Goal: Information Seeking & Learning: Learn about a topic

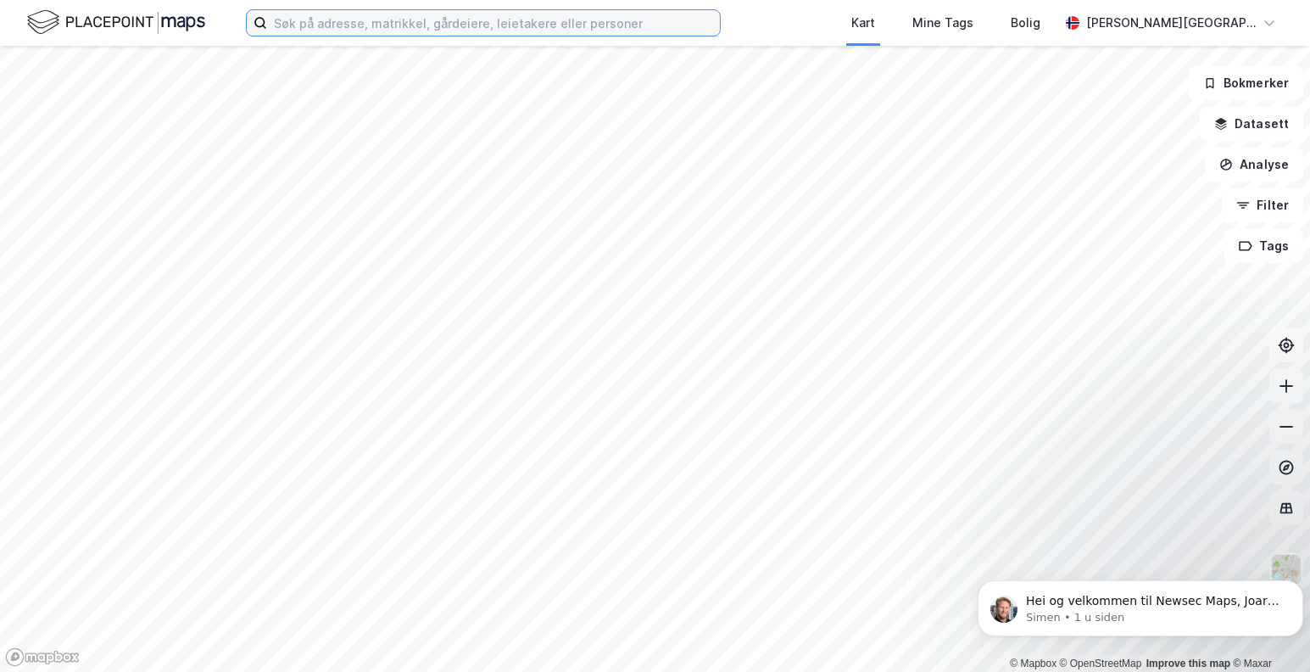
click at [384, 26] on input at bounding box center [493, 22] width 453 height 25
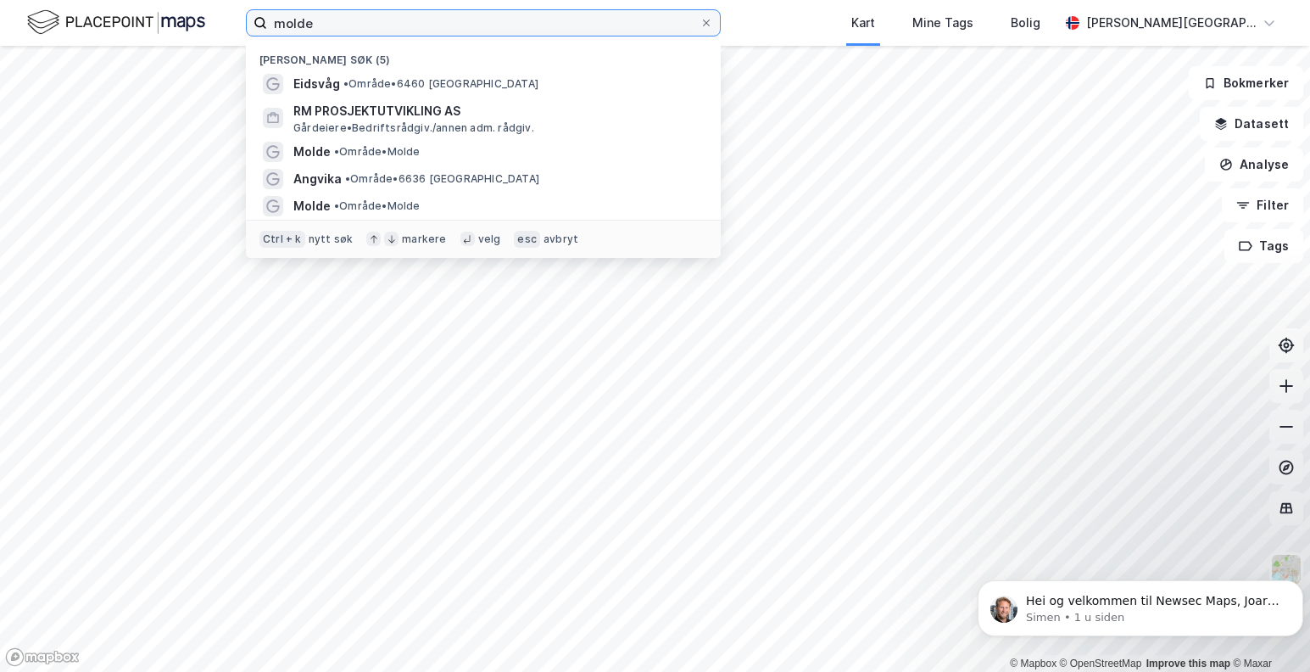
type input "molde"
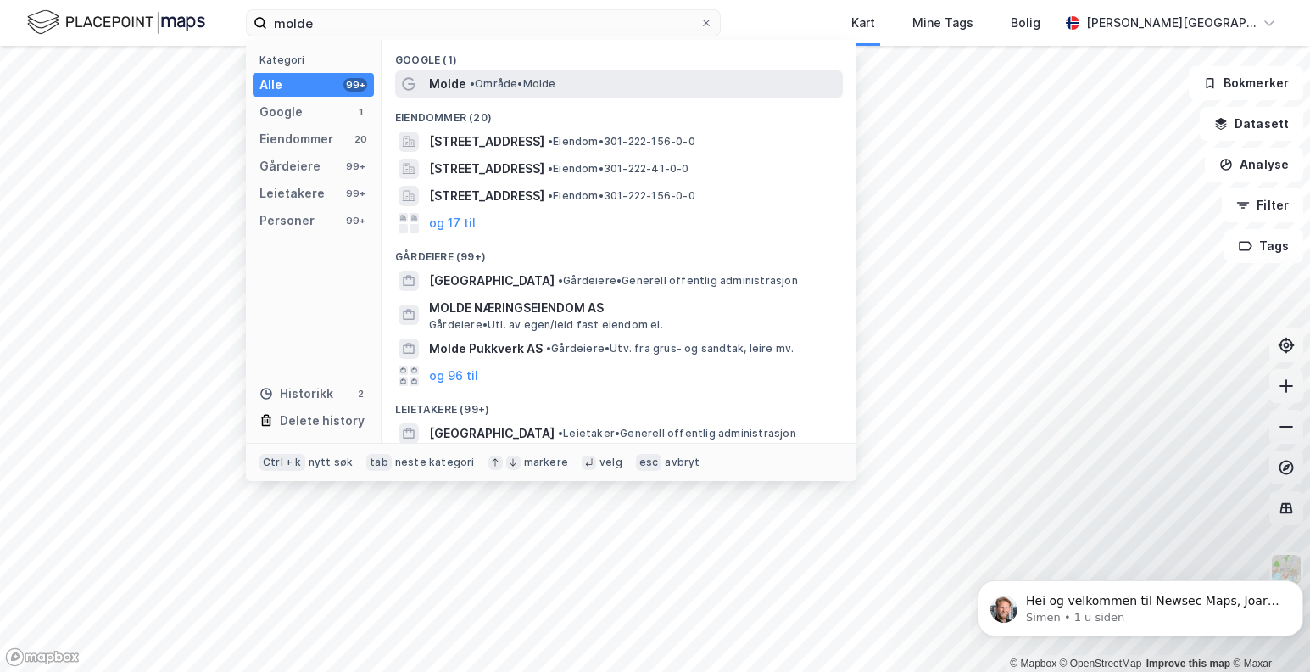
click at [464, 81] on span "Molde" at bounding box center [447, 84] width 37 height 20
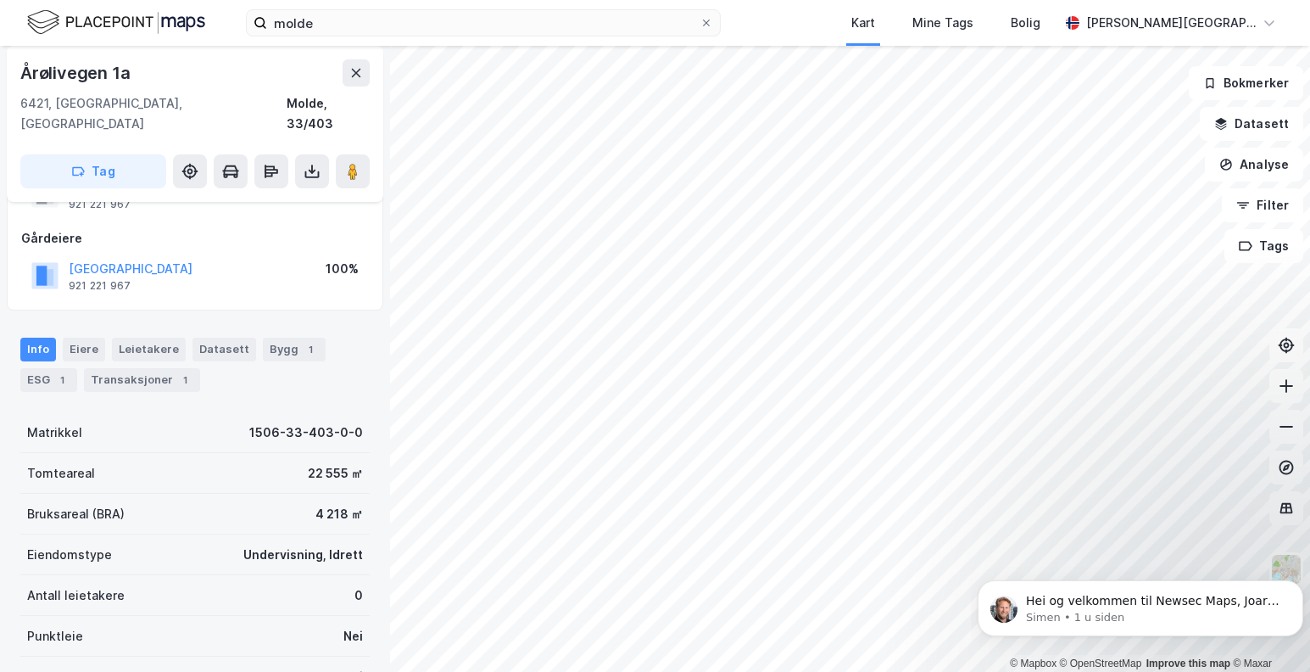
scroll to position [170, 0]
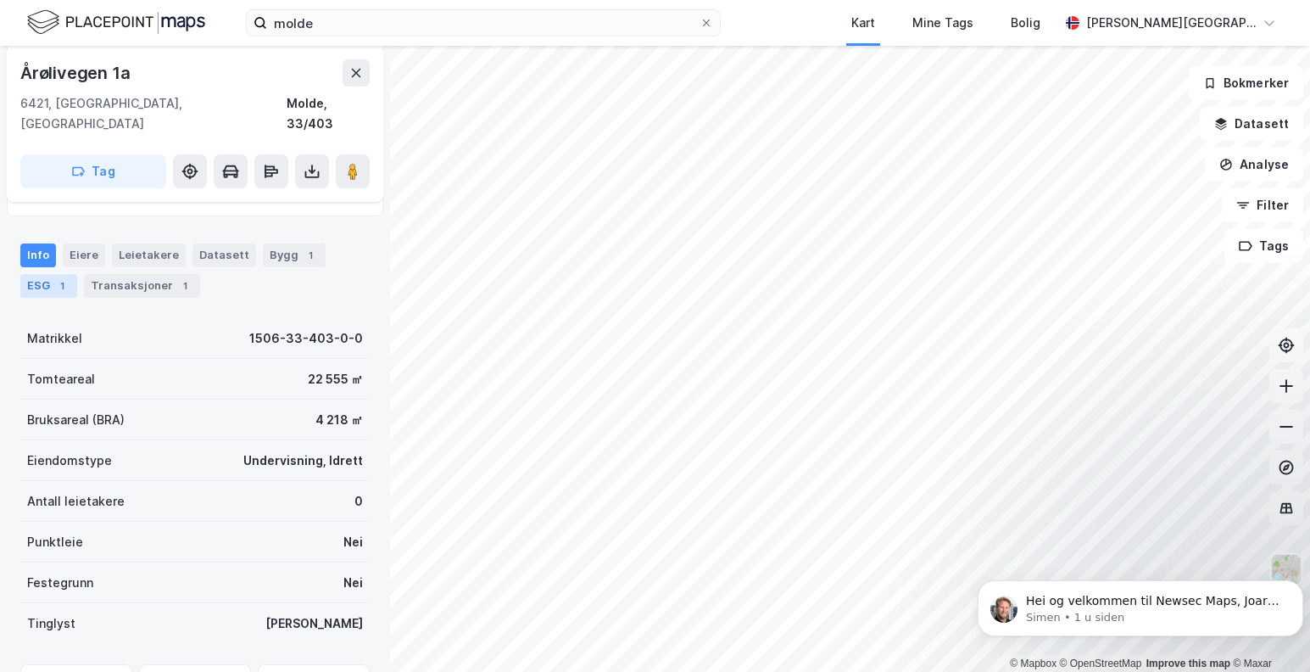
click at [31, 274] on div "ESG 1" at bounding box center [48, 286] width 57 height 24
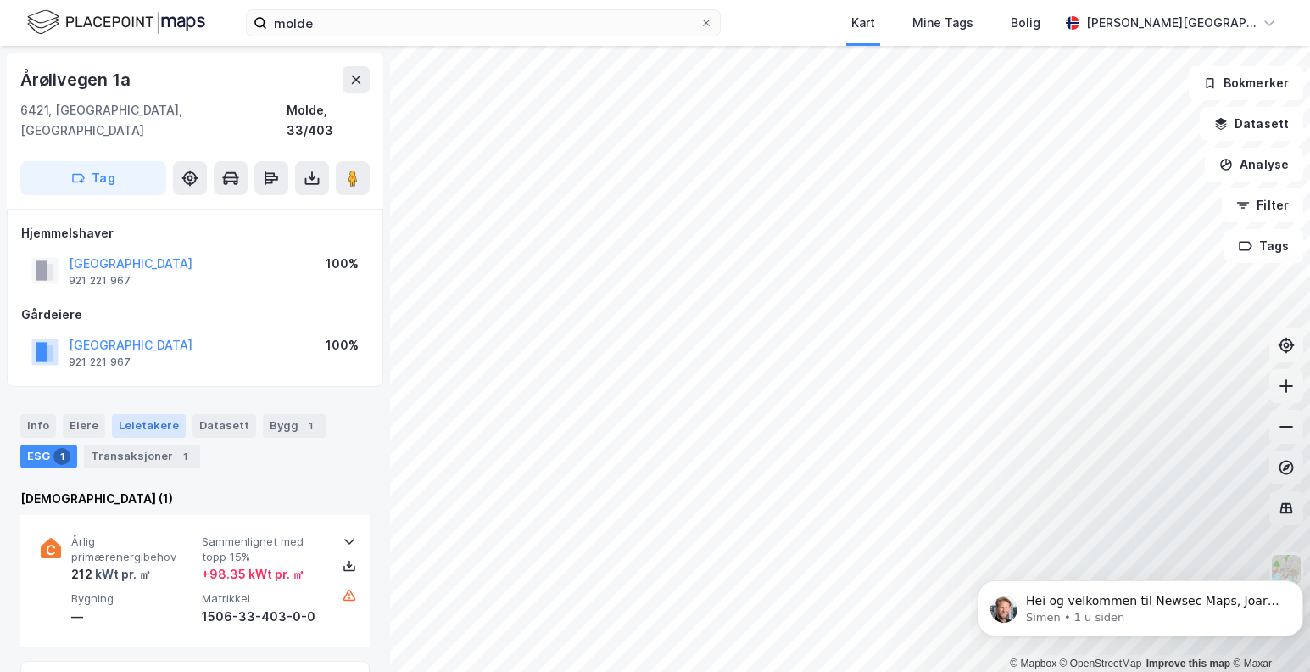
click at [134, 414] on div "Leietakere" at bounding box center [149, 426] width 74 height 24
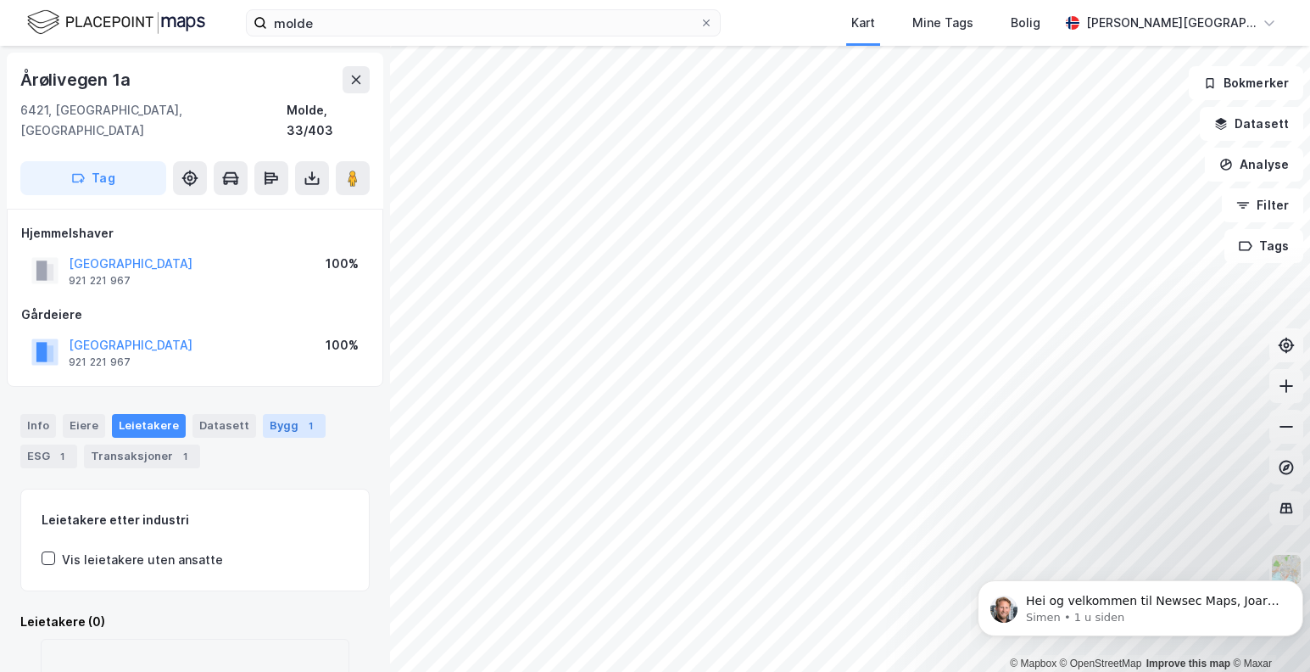
click at [272, 414] on div "Bygg 1" at bounding box center [294, 426] width 63 height 24
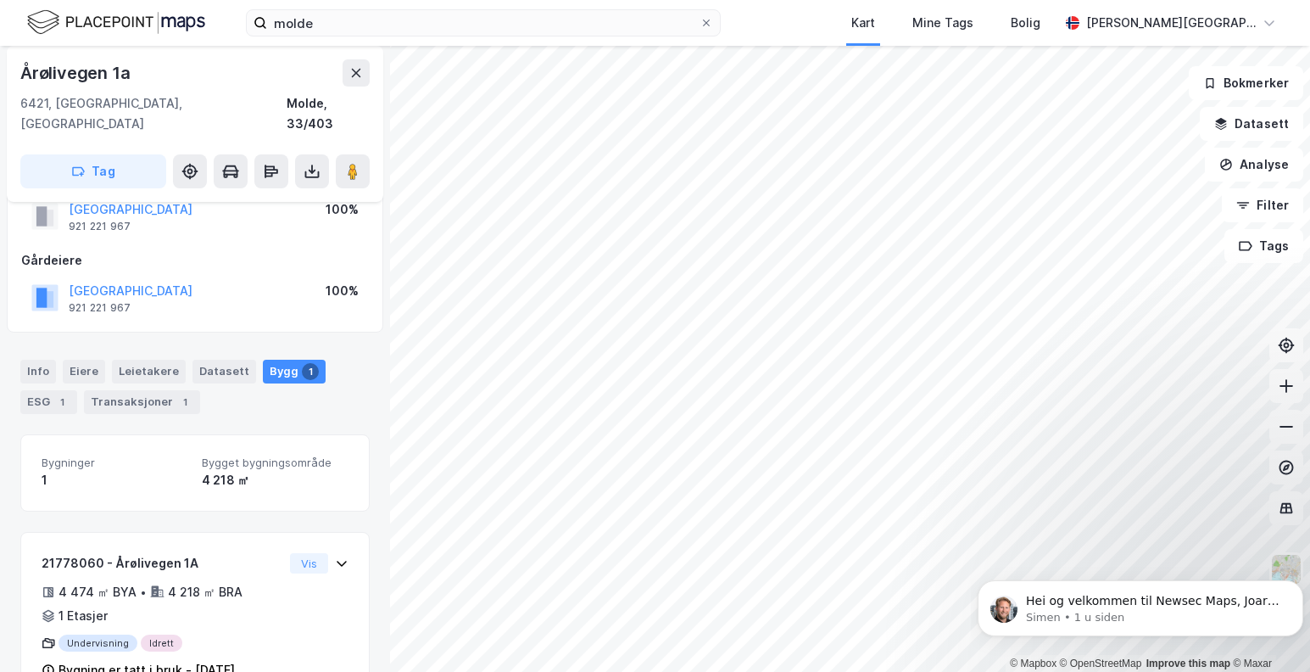
scroll to position [84, 0]
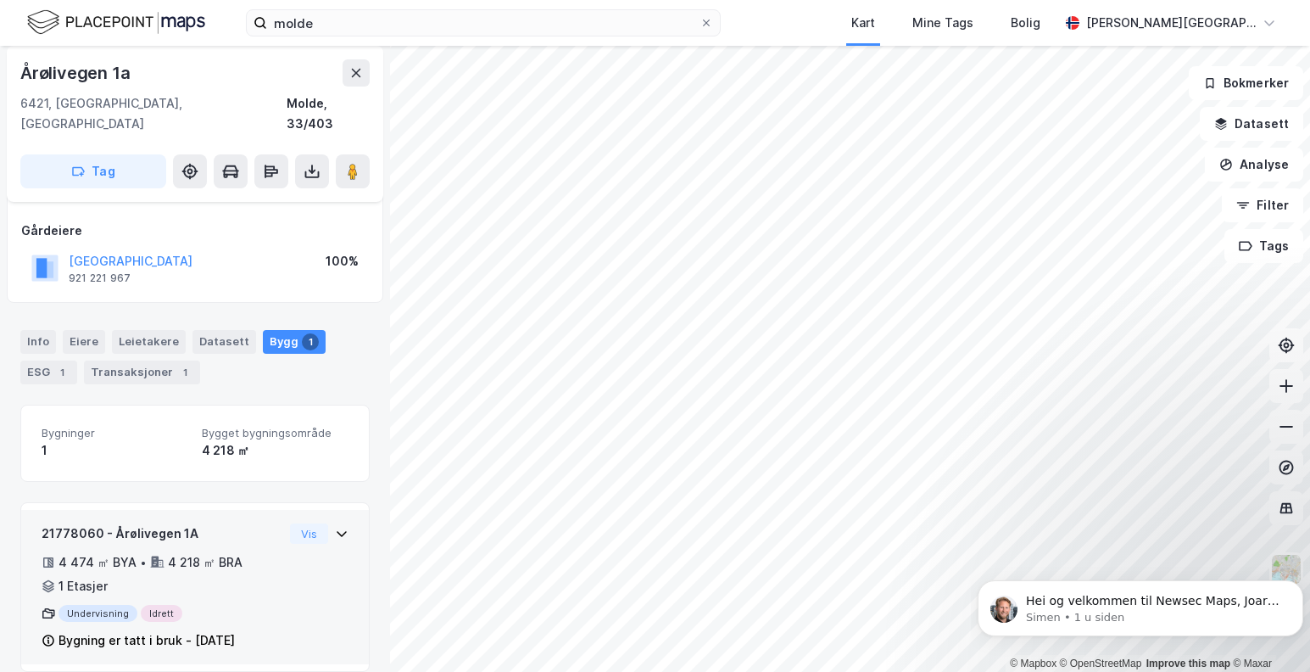
click at [160, 523] on div "21778060 - Årølivegen 1A" at bounding box center [163, 533] width 242 height 20
click at [295, 523] on button "Vis" at bounding box center [309, 533] width 38 height 20
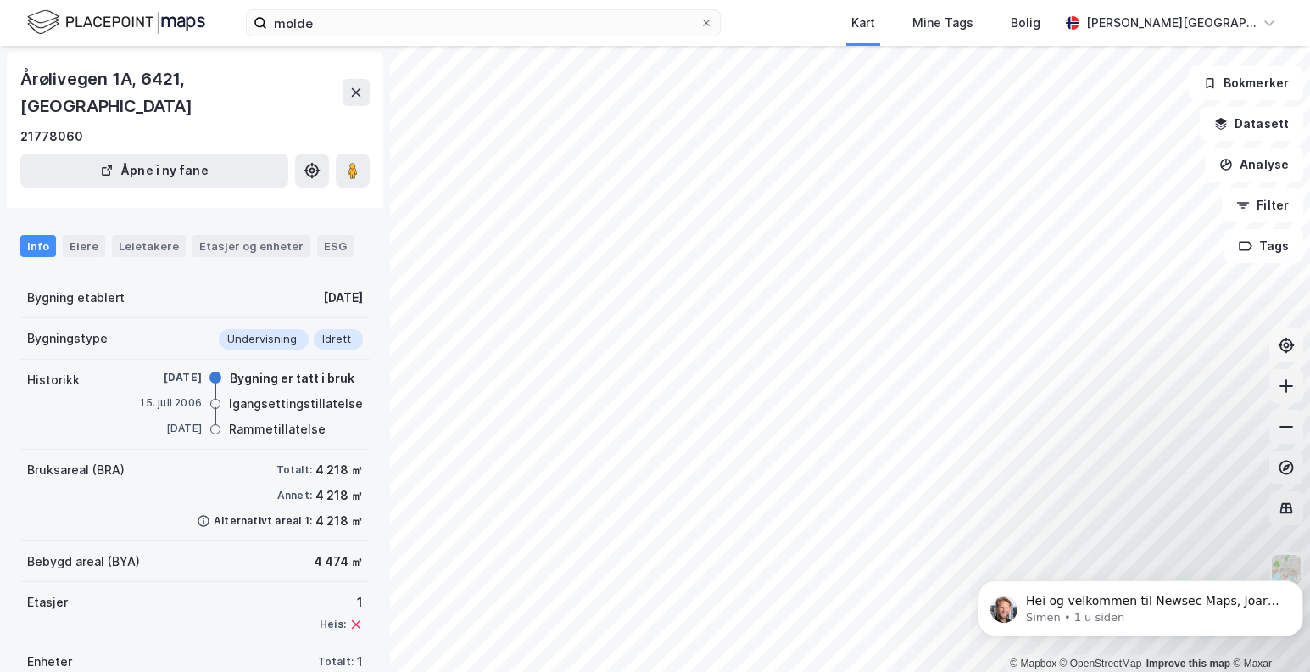
scroll to position [26, 0]
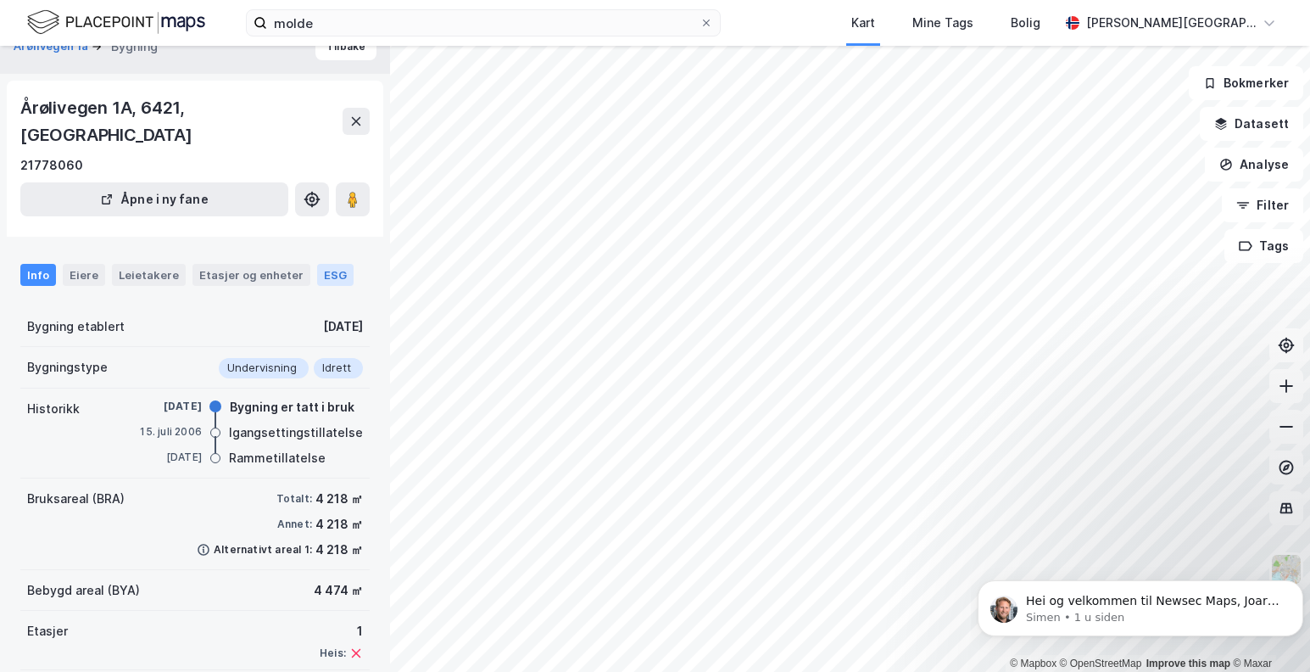
click at [317, 276] on div "ESG" at bounding box center [335, 275] width 36 height 22
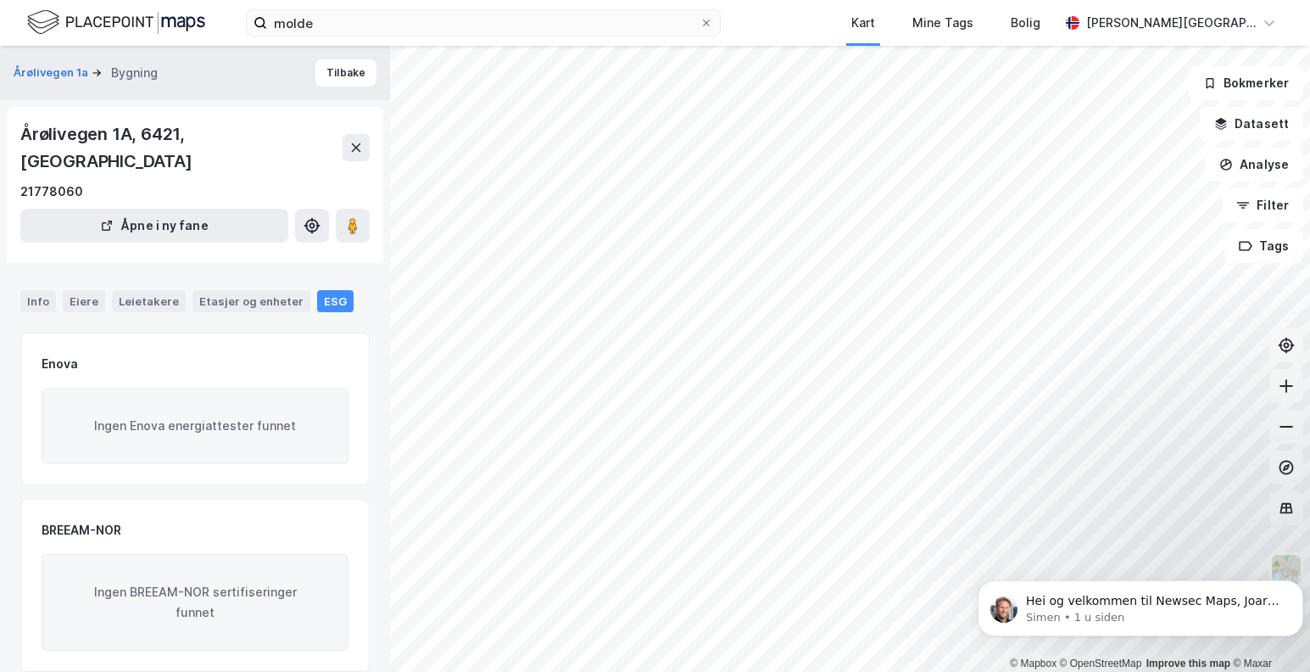
click at [706, 594] on html "molde Kart Mine Tags Bolig [PERSON_NAME] © Mapbox © OpenStreetMap Improve this …" at bounding box center [655, 336] width 1310 height 672
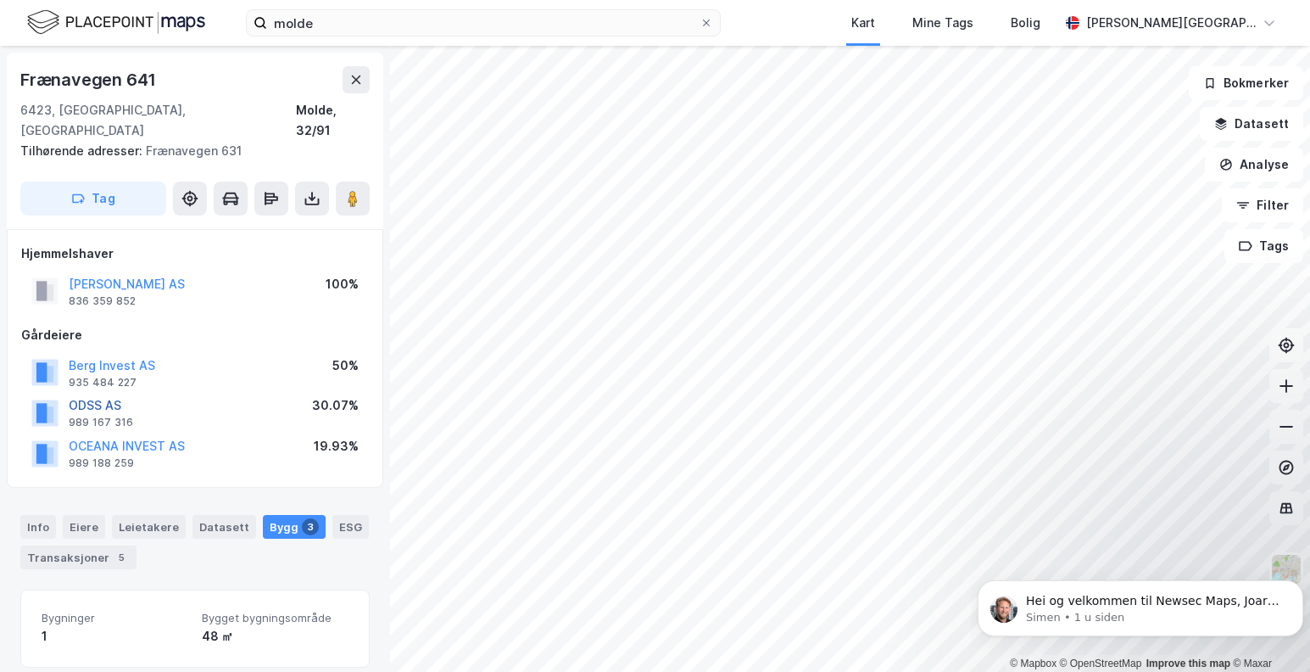
click at [0, 0] on button "ODSS AS" at bounding box center [0, 0] width 0 height 0
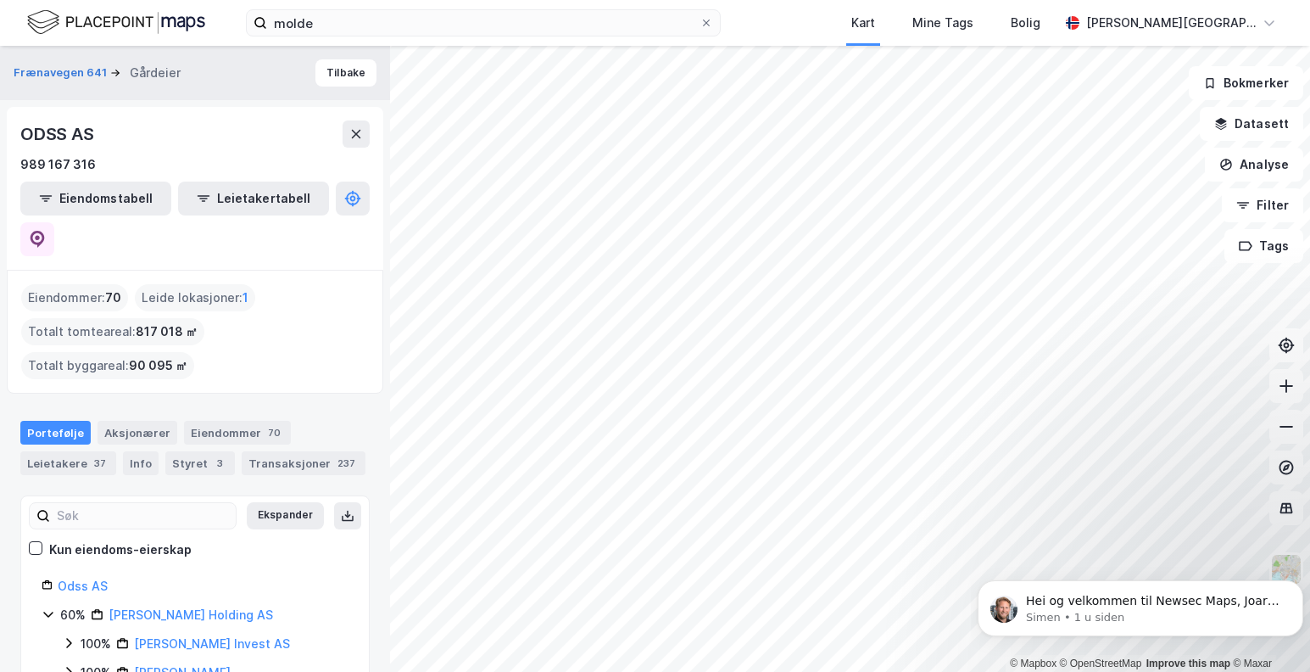
scroll to position [31, 0]
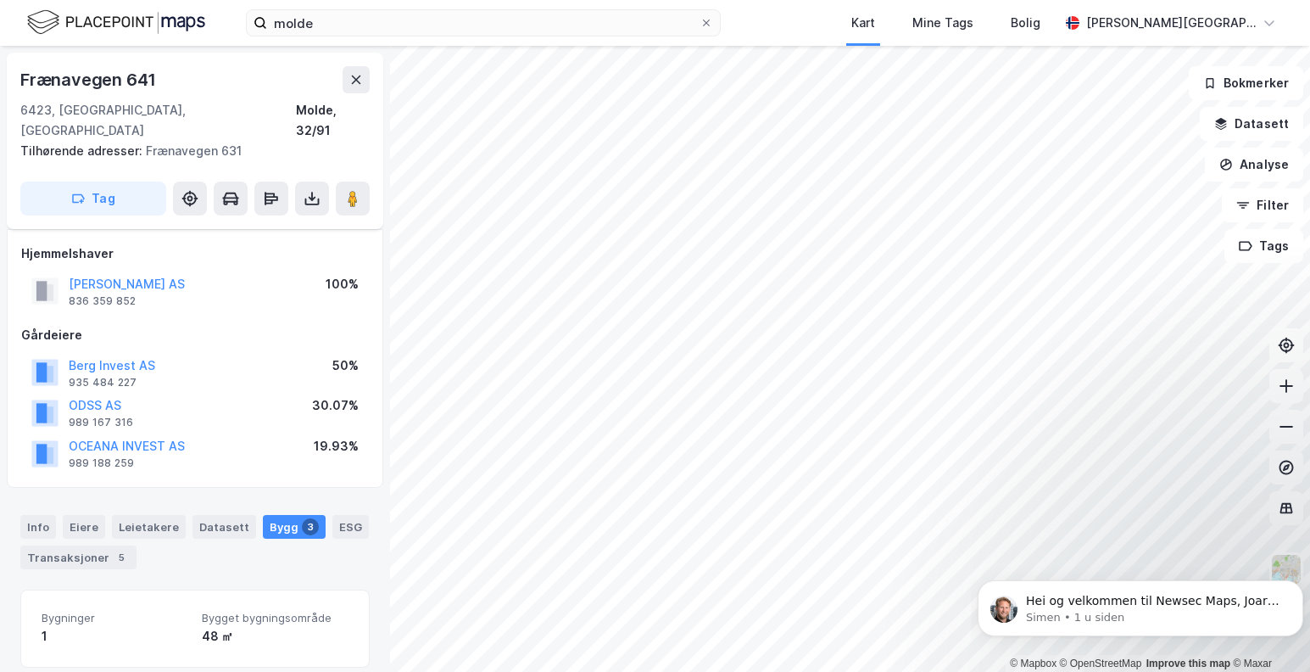
scroll to position [8, 0]
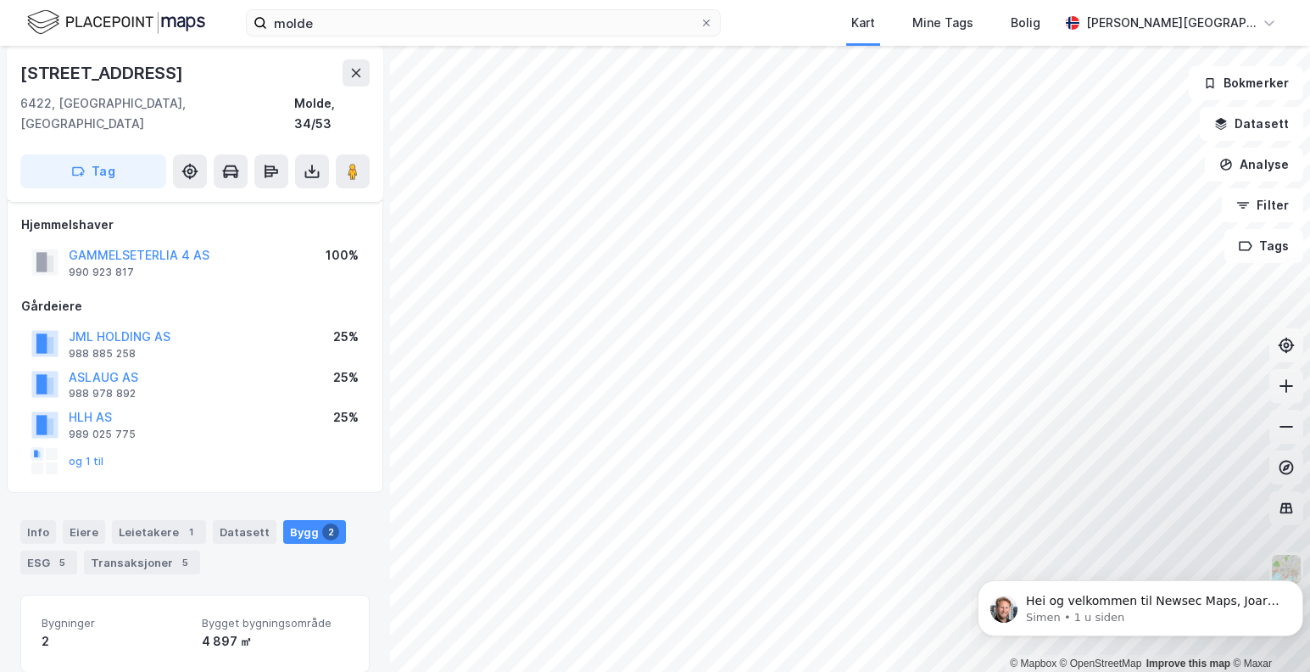
scroll to position [8, 0]
click at [0, 0] on button "og 1 til" at bounding box center [0, 0] width 0 height 0
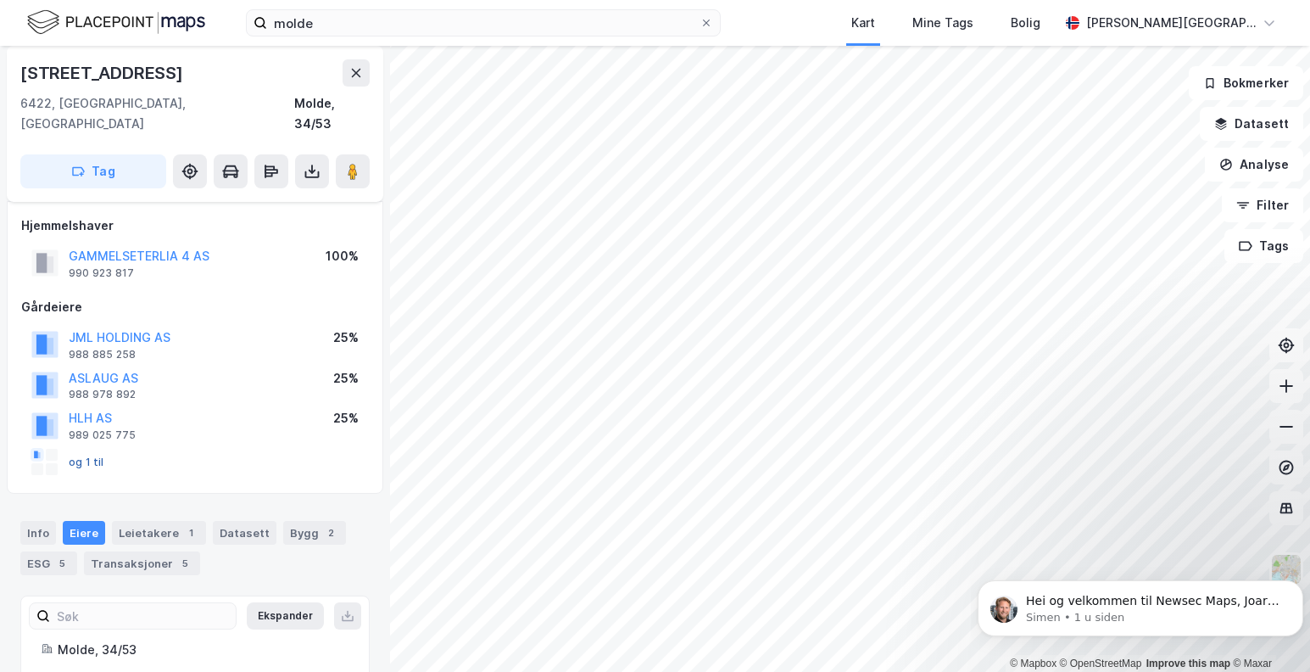
scroll to position [53, 0]
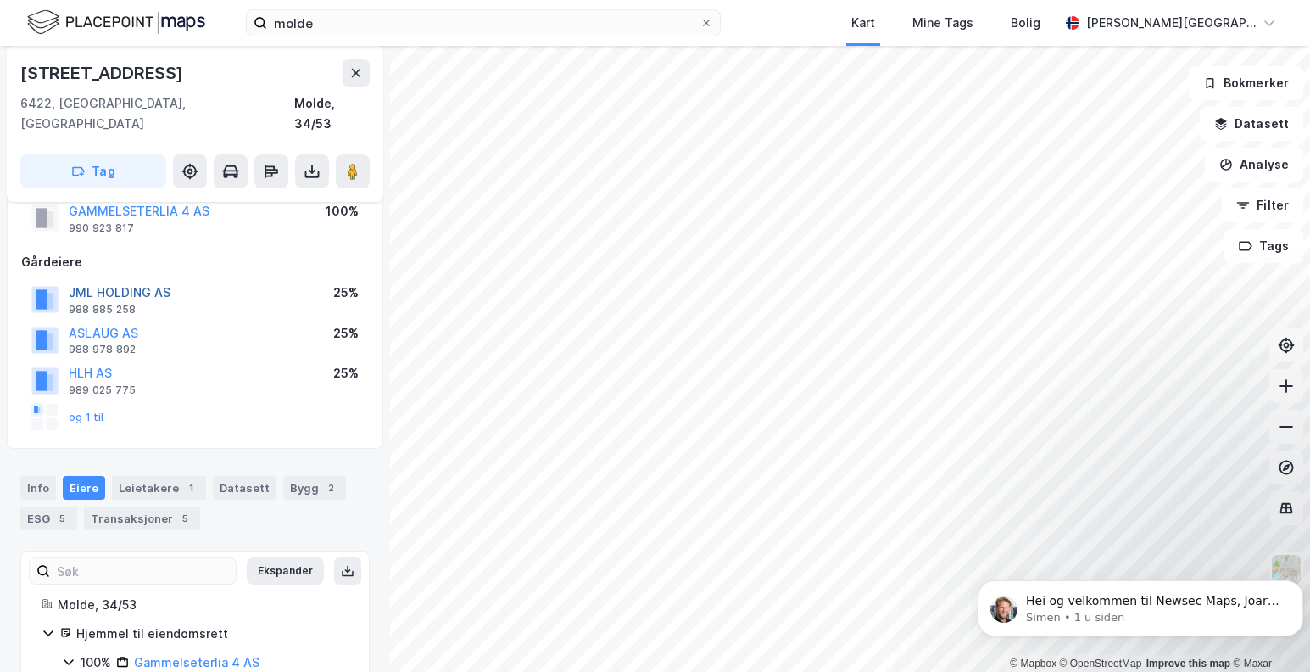
click at [0, 0] on button "JML HOLDING AS" at bounding box center [0, 0] width 0 height 0
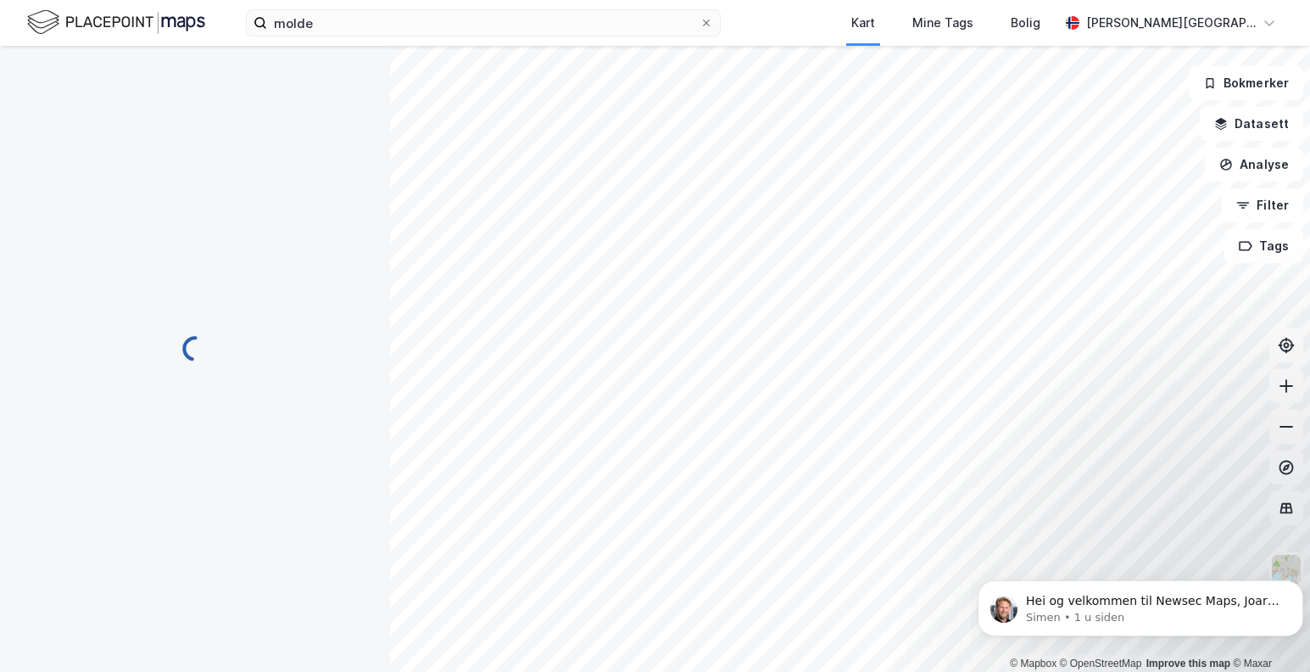
scroll to position [53, 0]
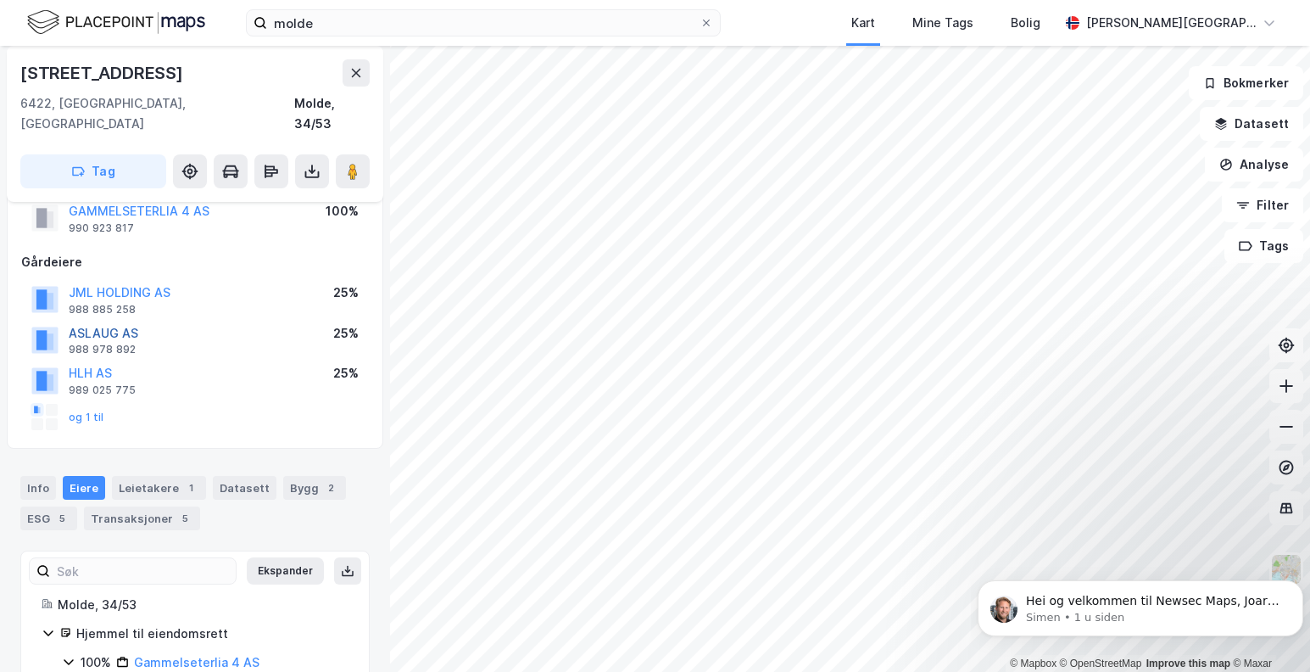
click at [0, 0] on button "ASLAUG AS" at bounding box center [0, 0] width 0 height 0
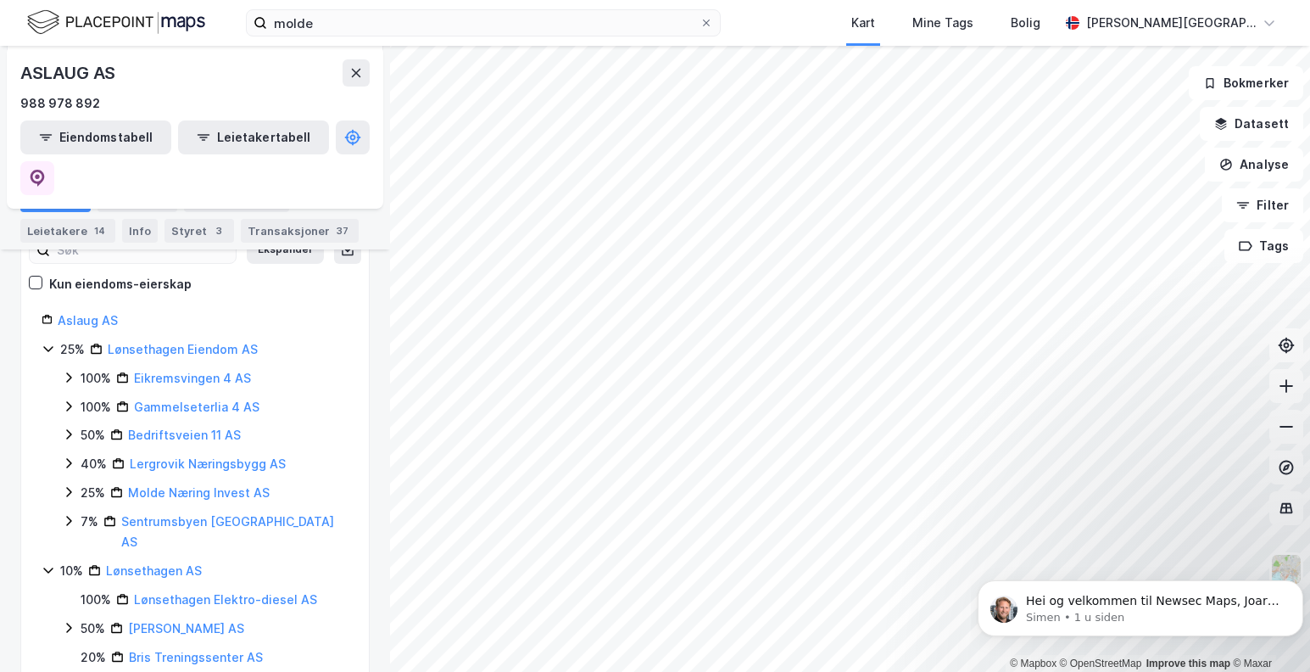
scroll to position [181, 0]
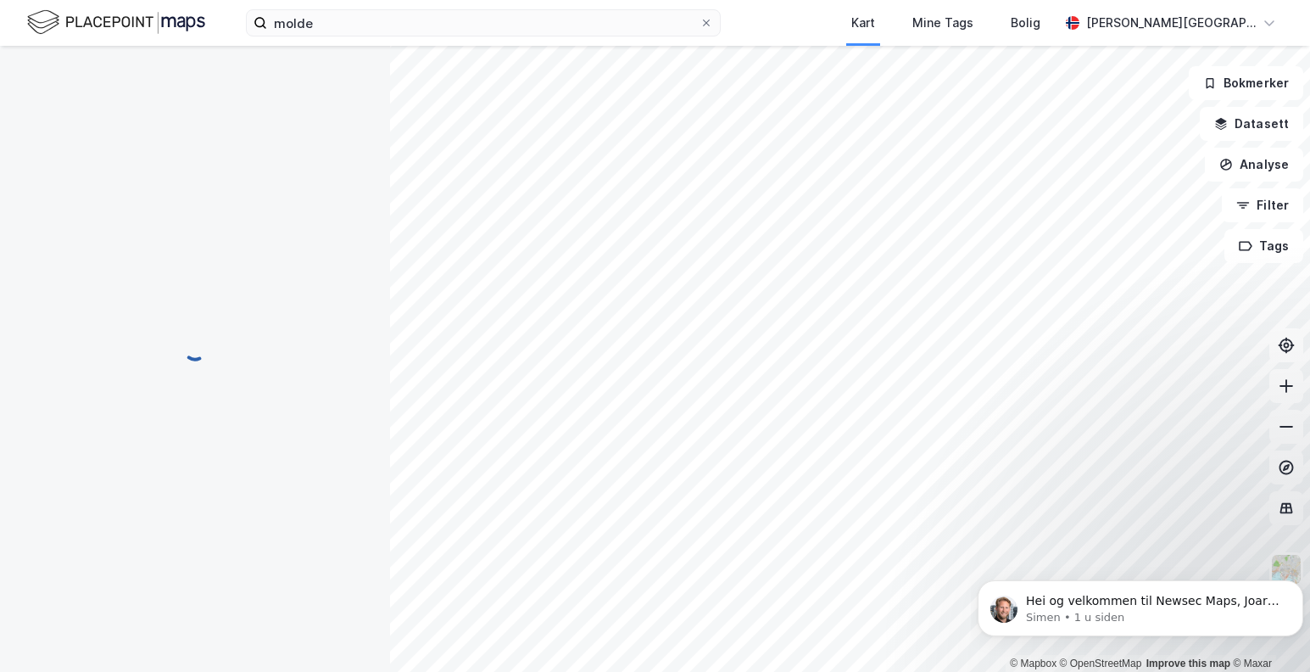
scroll to position [53, 0]
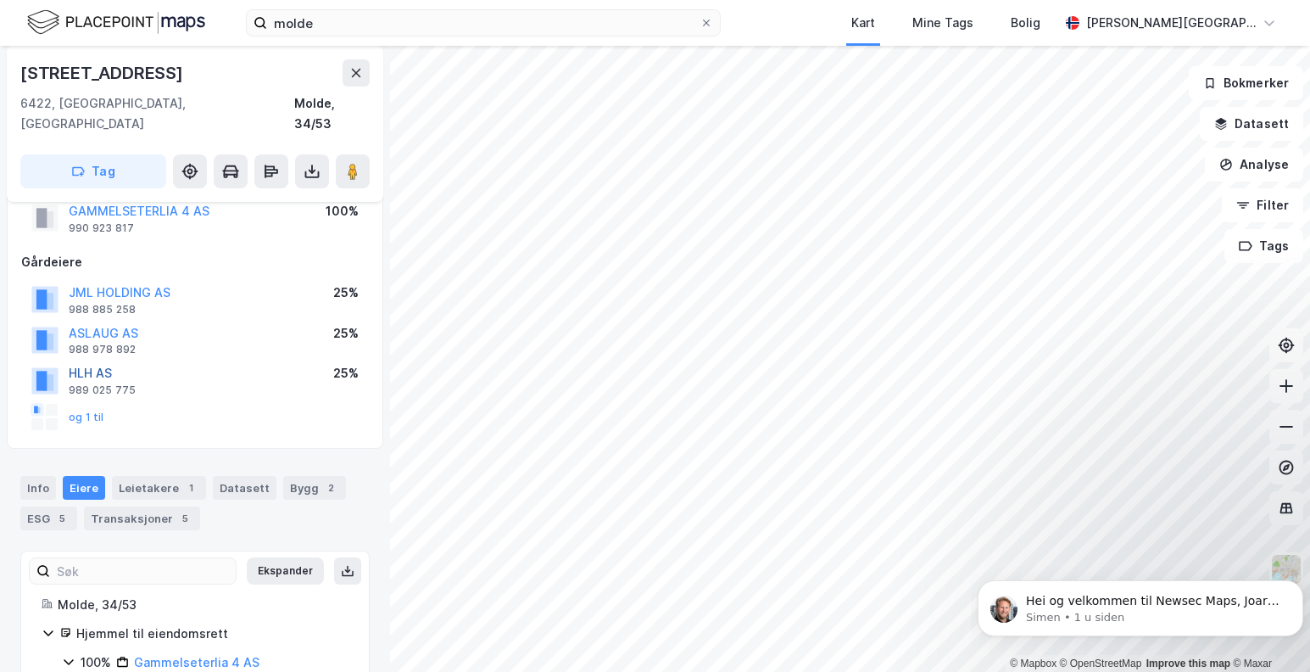
click at [0, 0] on button "HLH AS" at bounding box center [0, 0] width 0 height 0
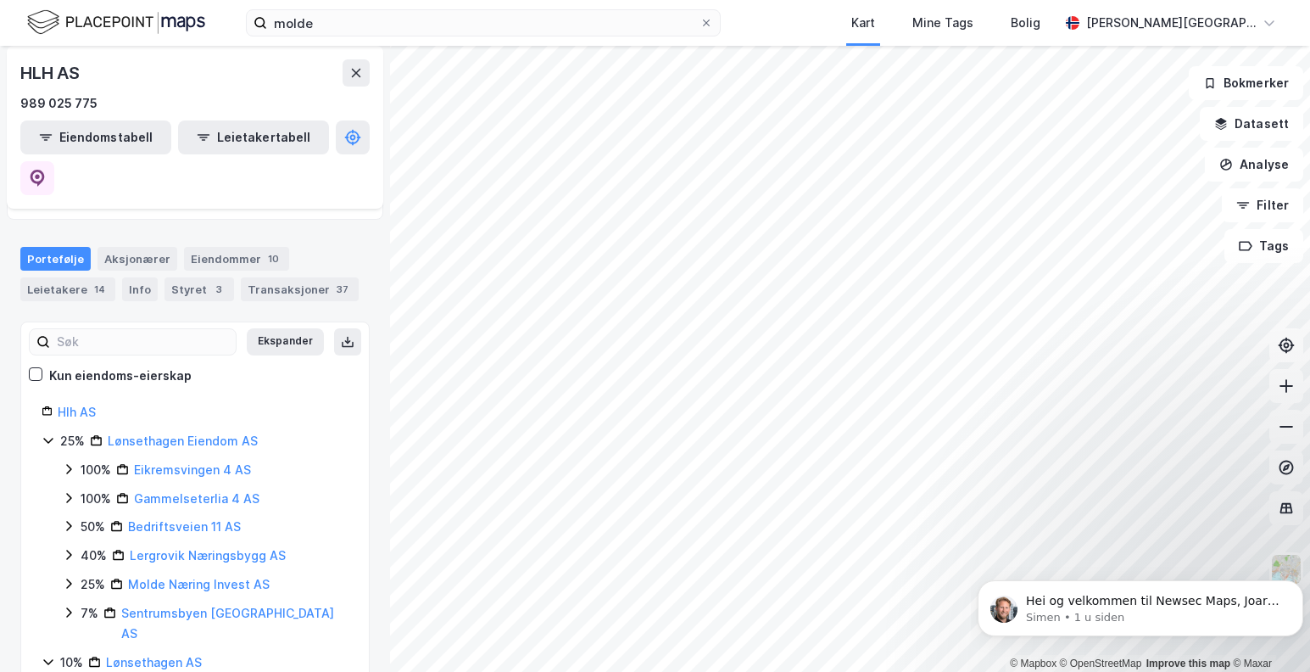
scroll to position [96, 0]
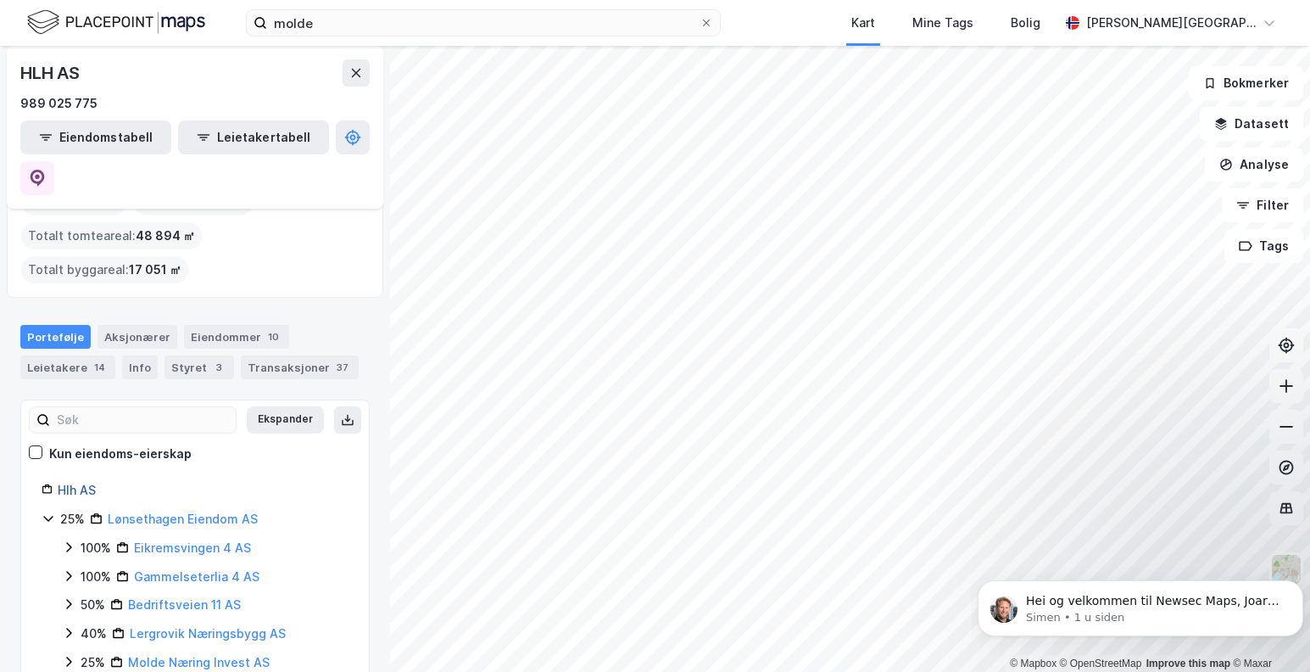
click at [77, 483] on link "Hlh AS" at bounding box center [77, 490] width 38 height 14
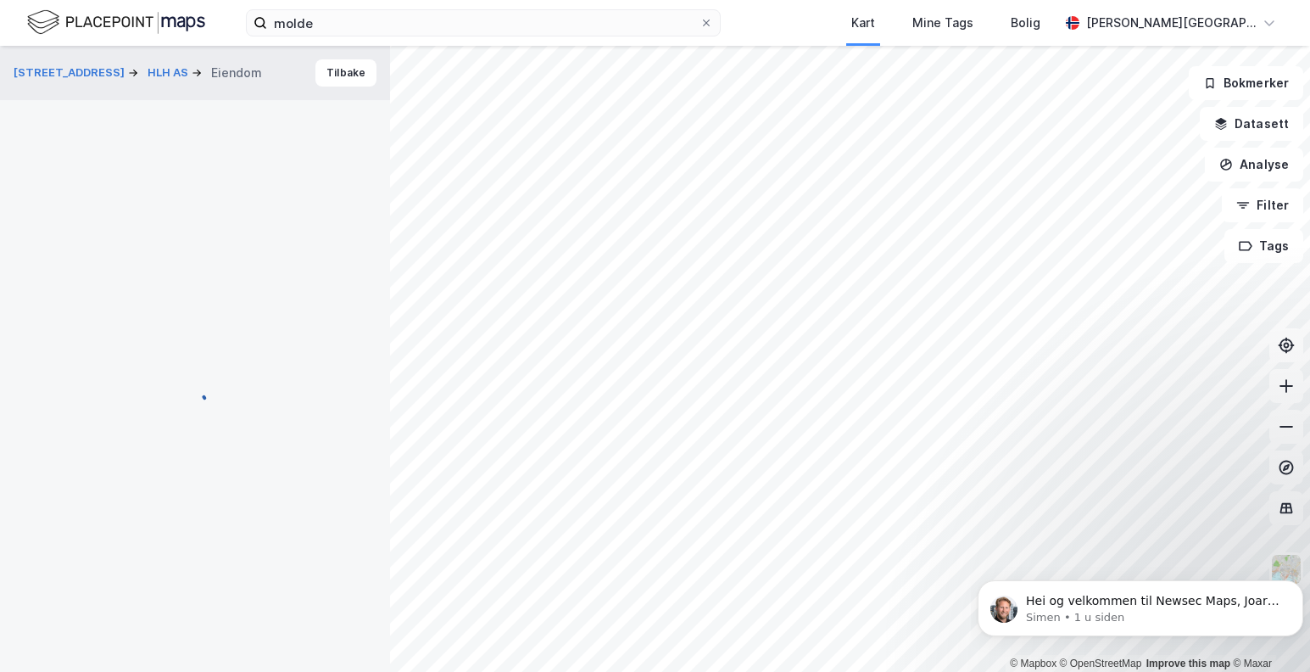
scroll to position [53, 0]
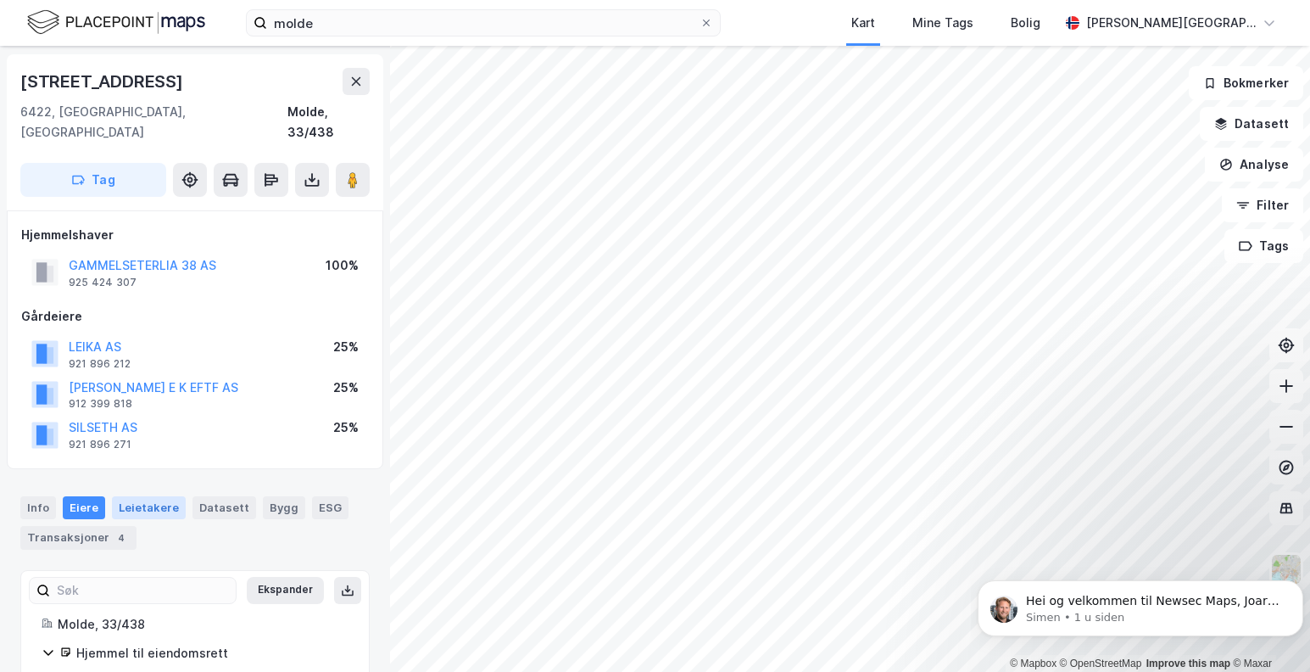
click at [137, 496] on div "Leietakere" at bounding box center [149, 507] width 74 height 22
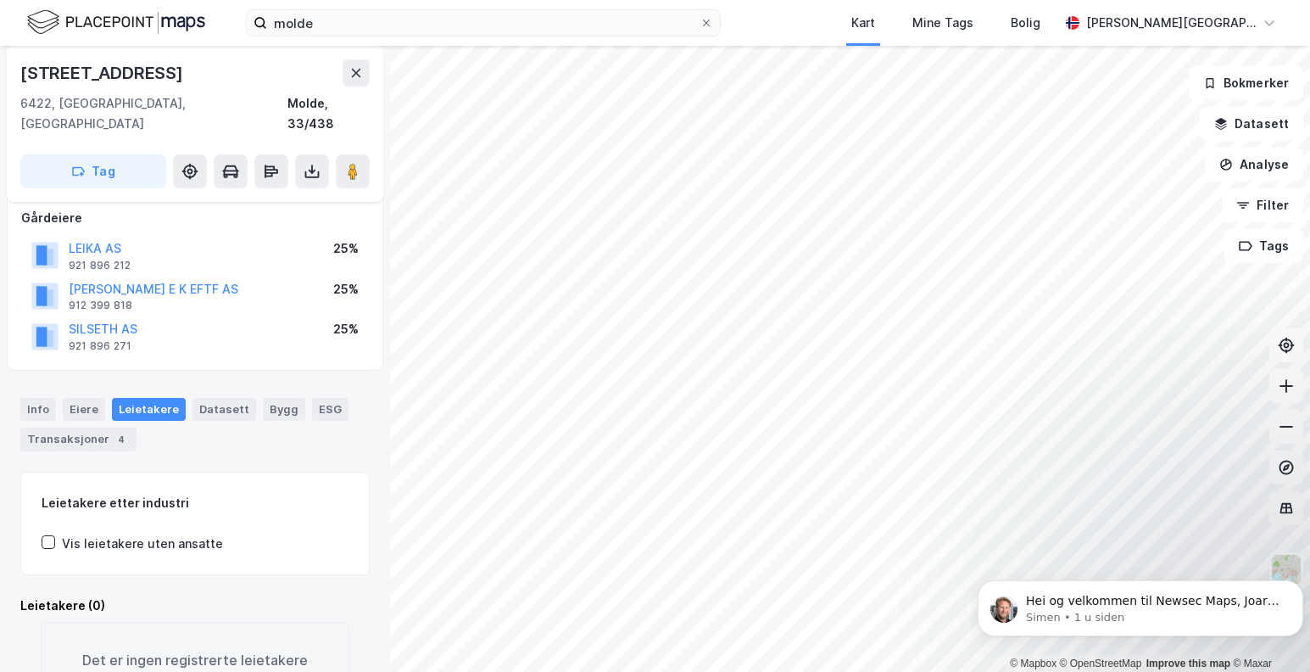
scroll to position [219, 0]
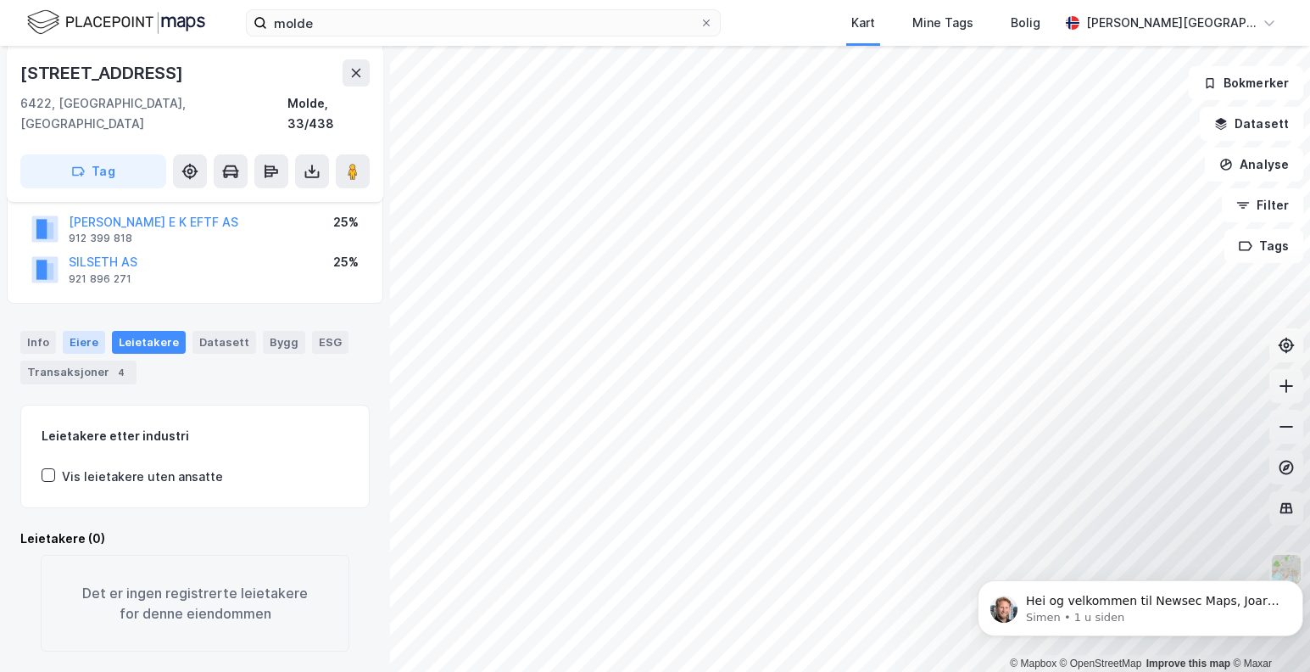
click at [86, 331] on div "Eiere" at bounding box center [84, 342] width 42 height 22
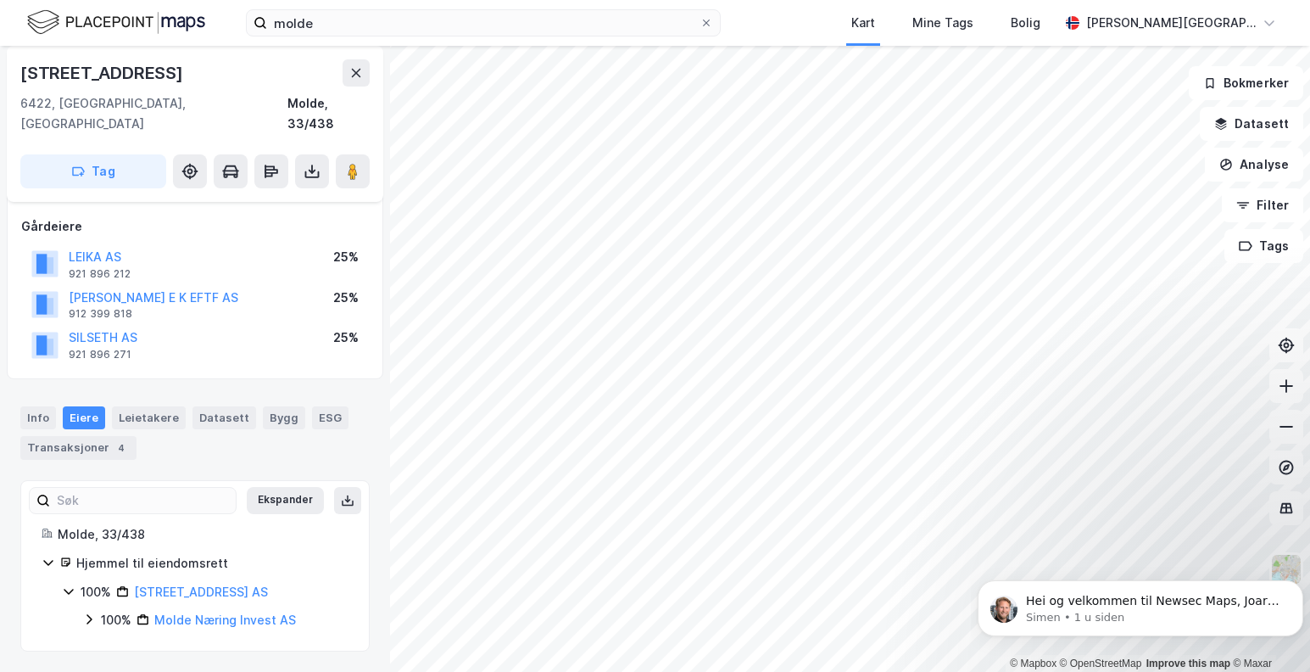
scroll to position [122, 0]
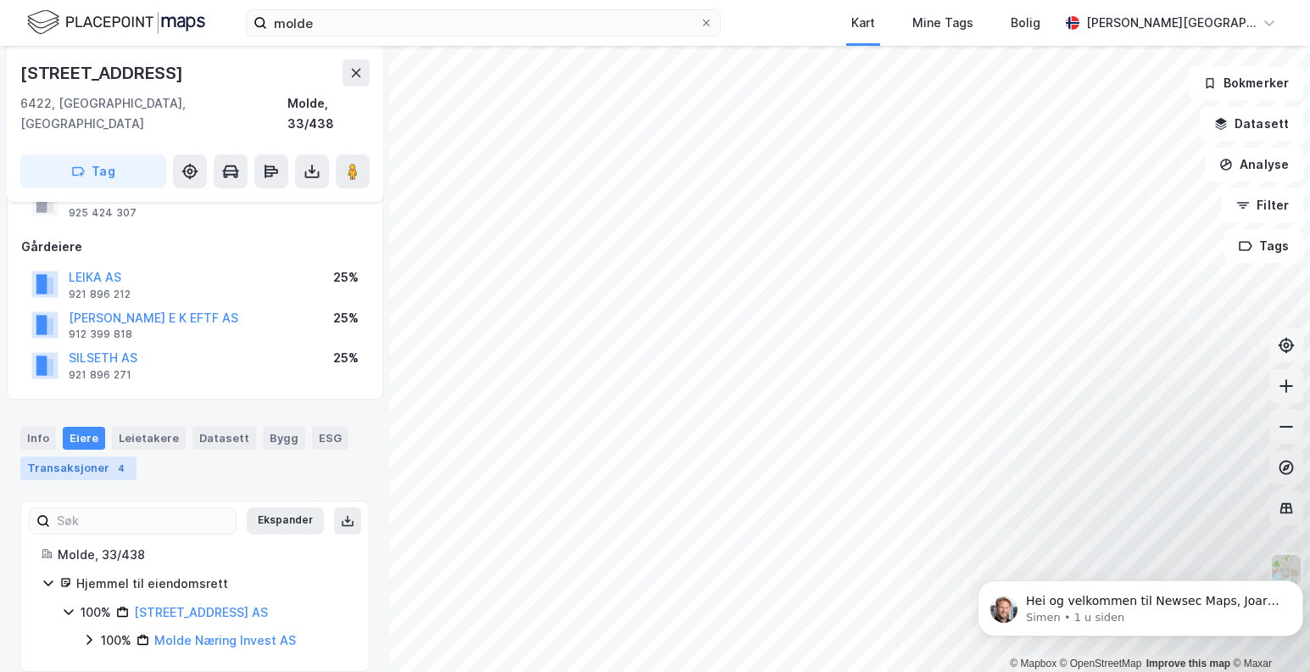
click at [84, 456] on div "Transaksjoner 4" at bounding box center [78, 468] width 116 height 24
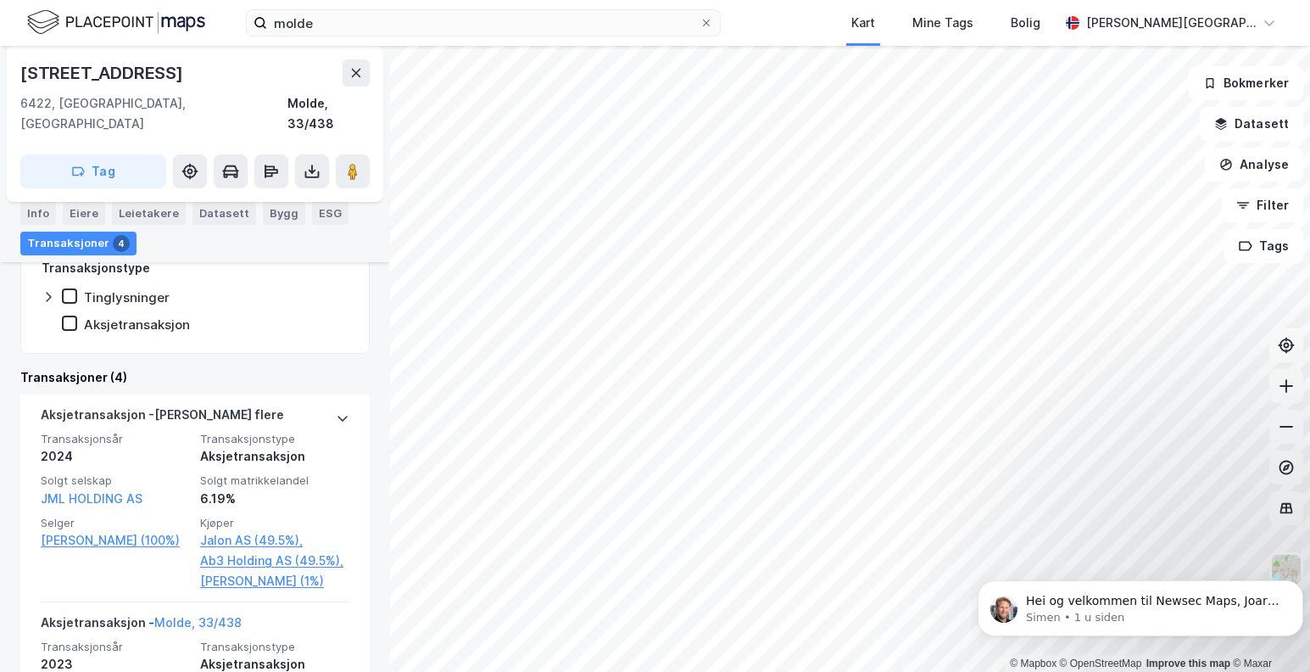
scroll to position [672, 0]
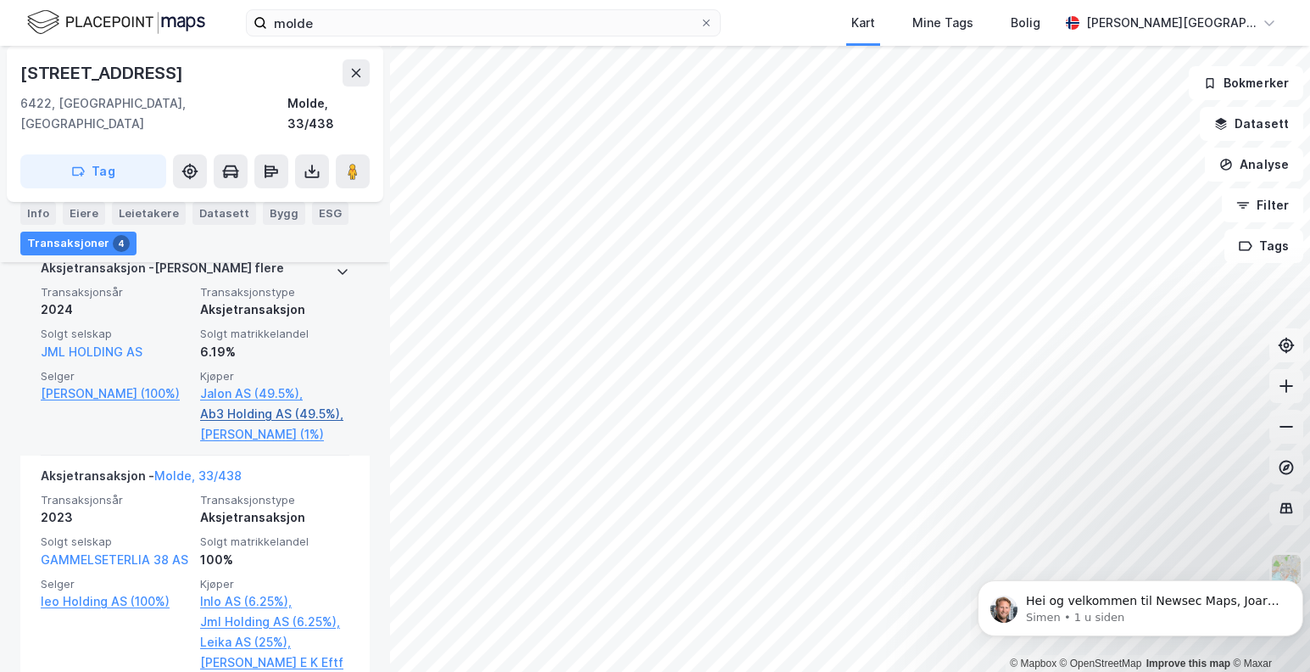
click at [229, 404] on link "Ab3 Holding AS (49.5%)," at bounding box center [274, 414] width 149 height 20
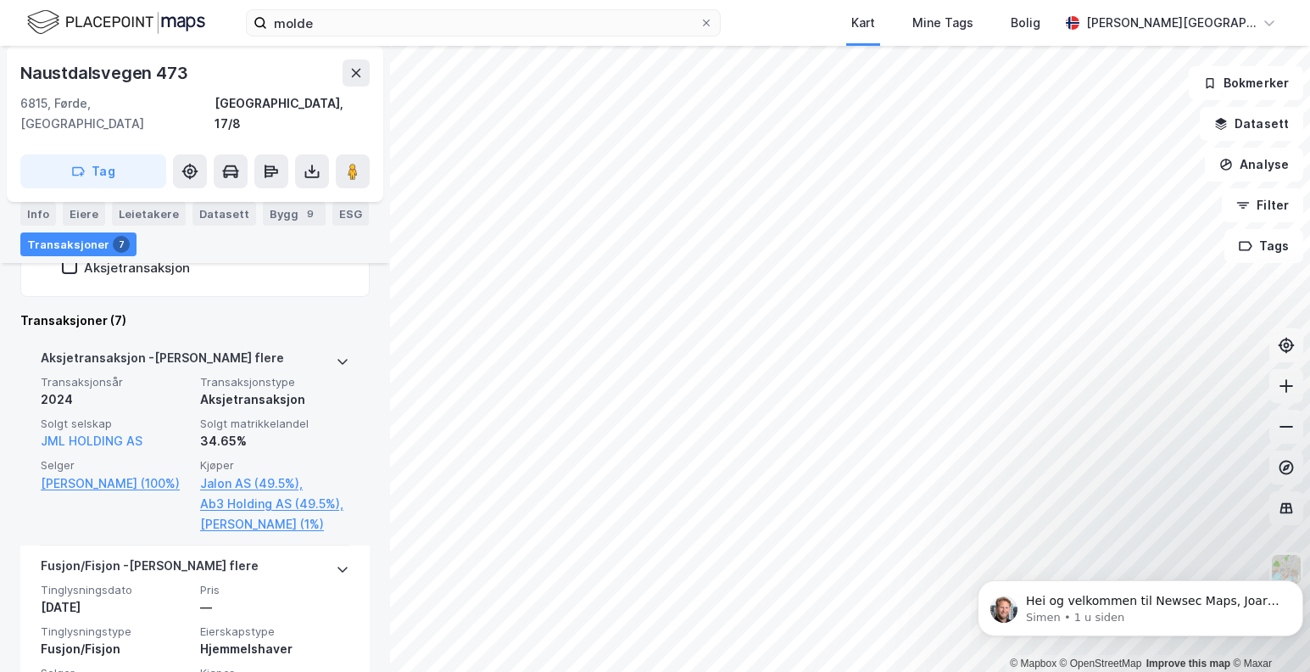
scroll to position [548, 0]
